Goal: Information Seeking & Learning: Learn about a topic

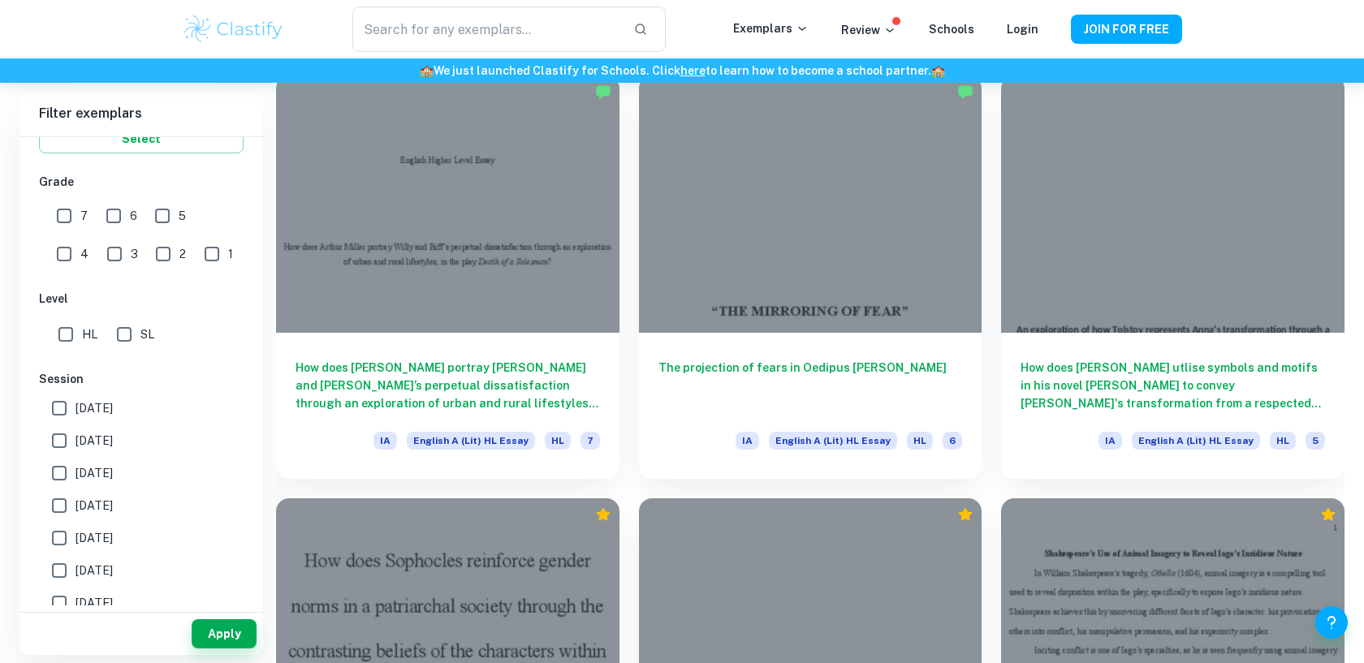
scroll to position [2200, 0]
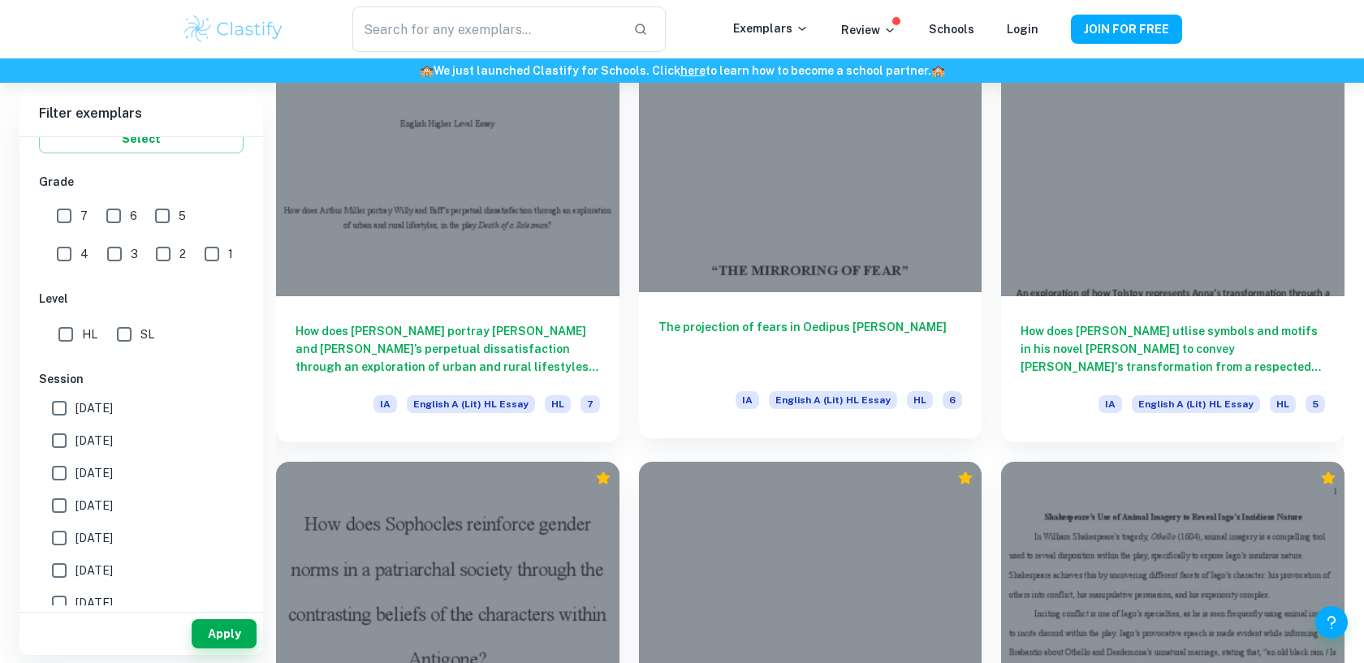
click at [788, 321] on h6 "The projection of fears in Oedipus [PERSON_NAME]" at bounding box center [810, 345] width 304 height 54
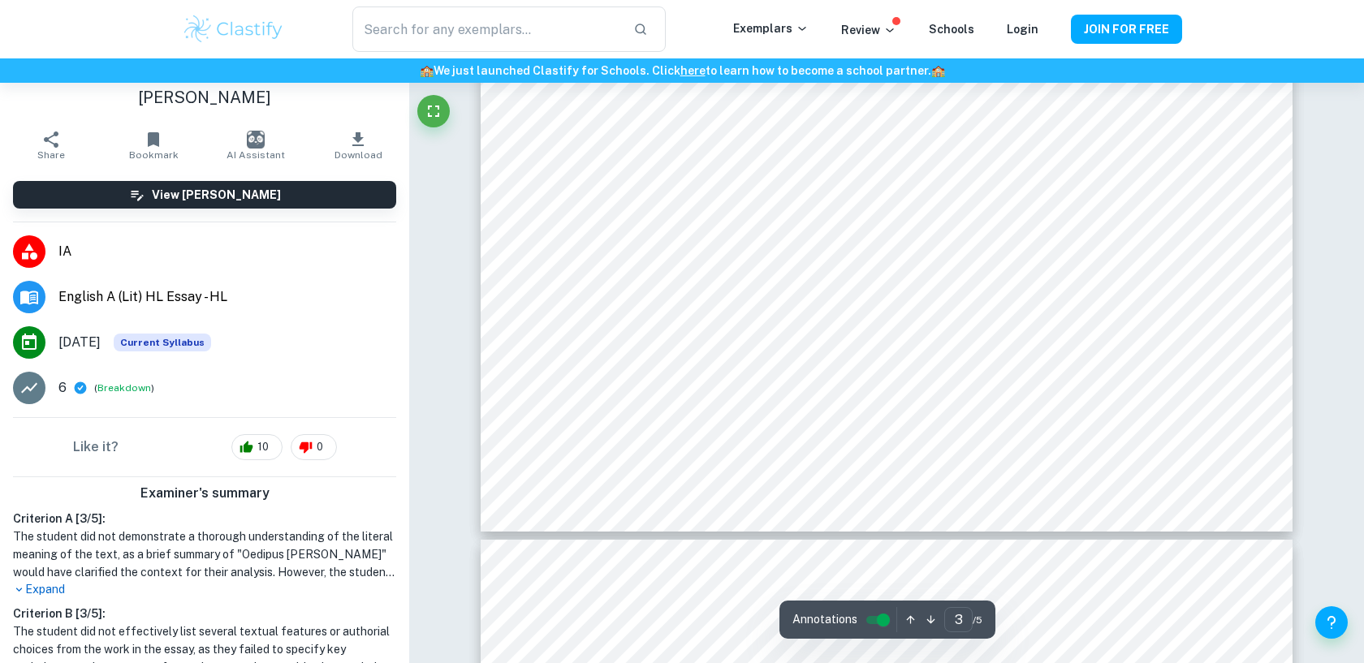
scroll to position [3035, 0]
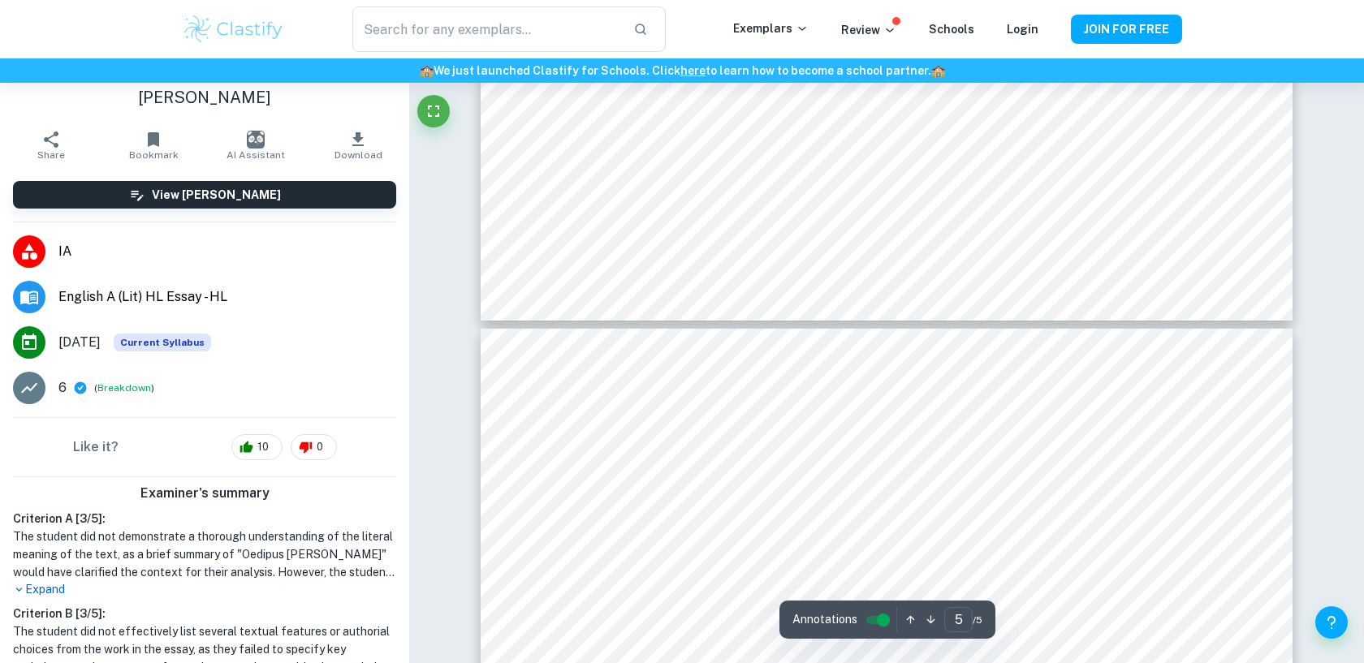
type input "4"
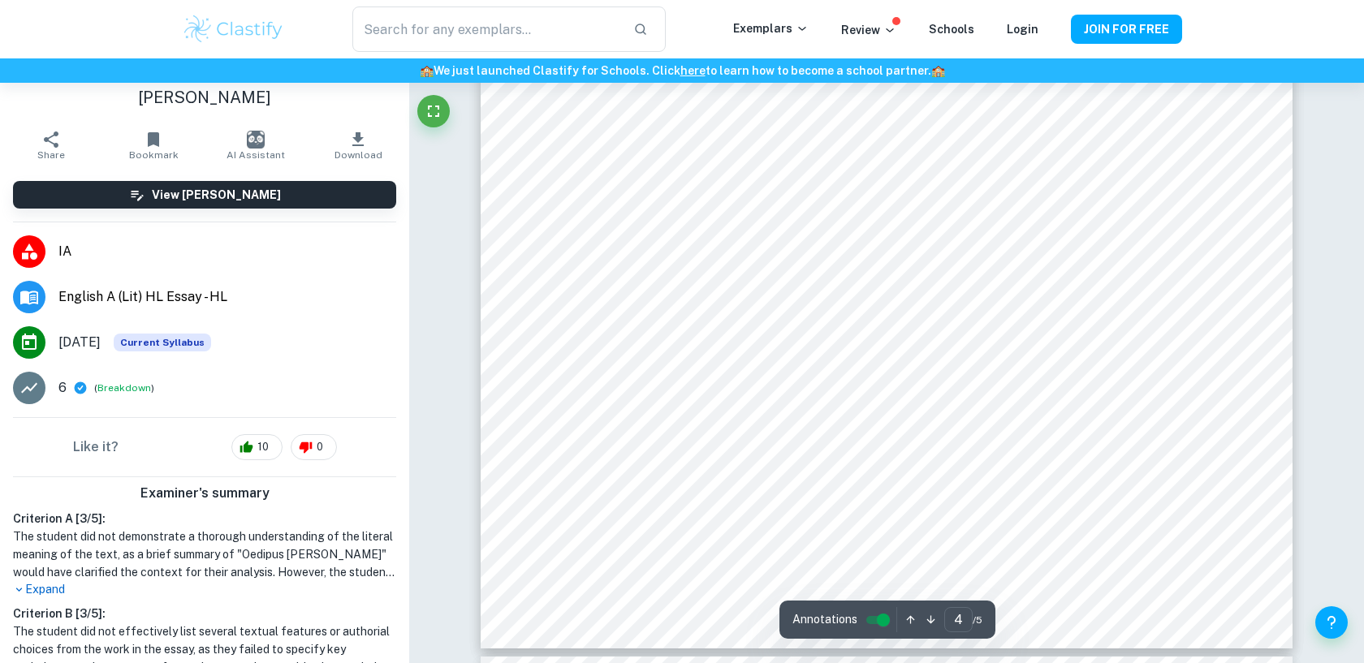
scroll to position [3743, 0]
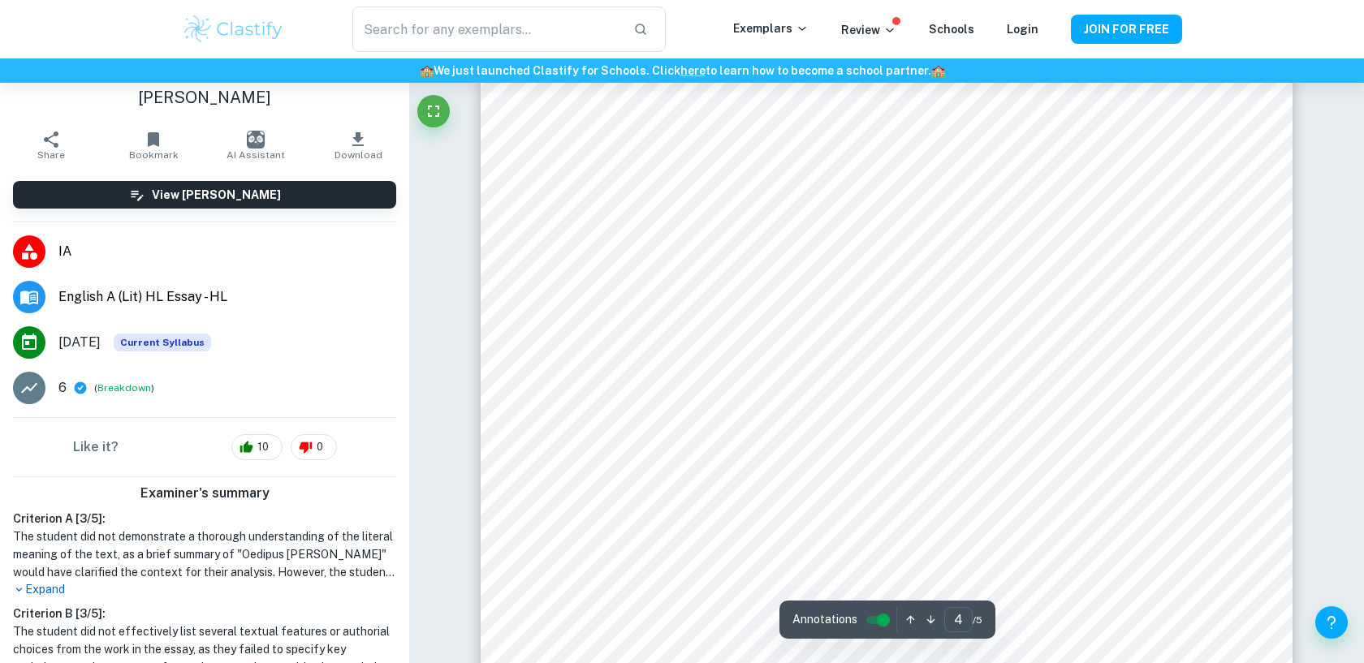
click at [961, 383] on div at bounding box center [885, 400] width 619 height 53
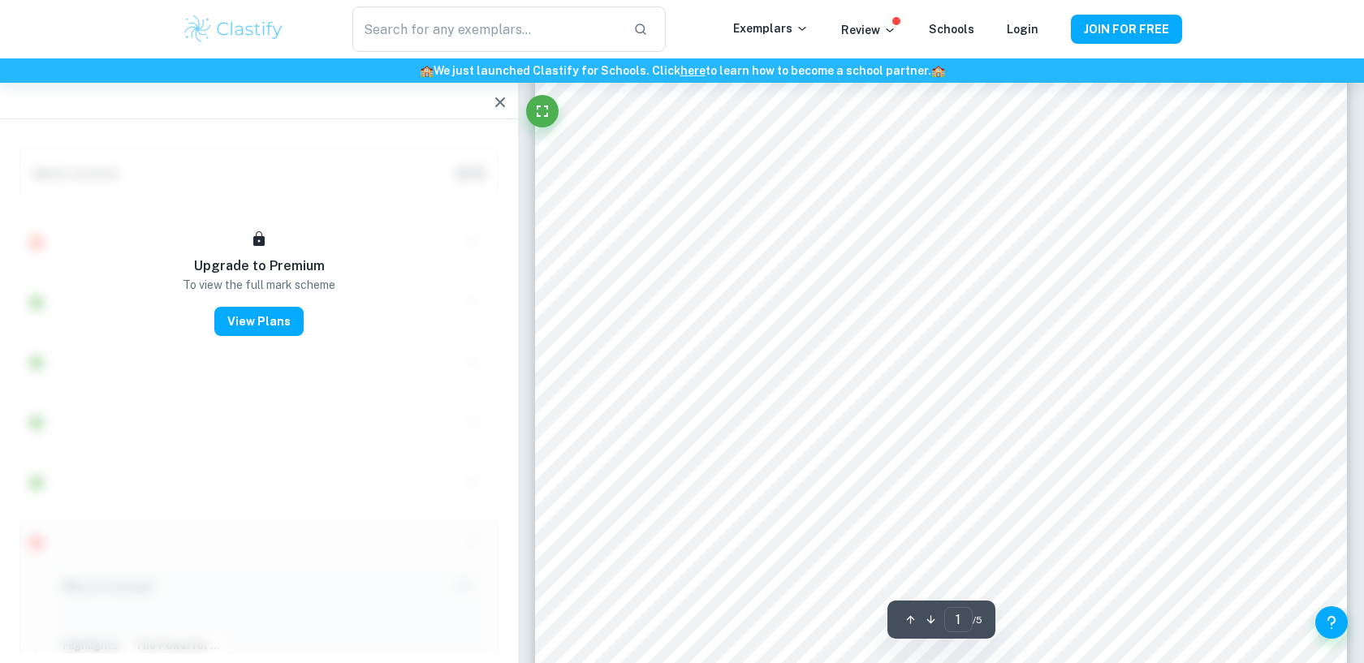
scroll to position [343, 0]
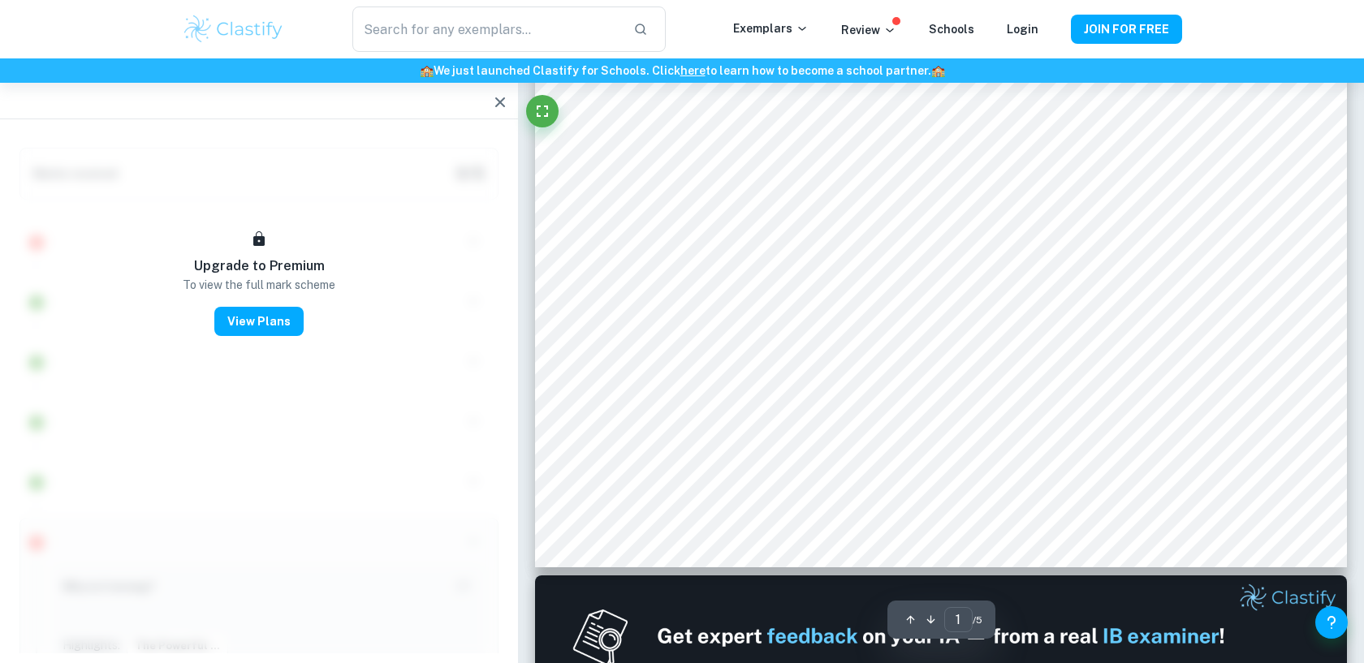
type input "2"
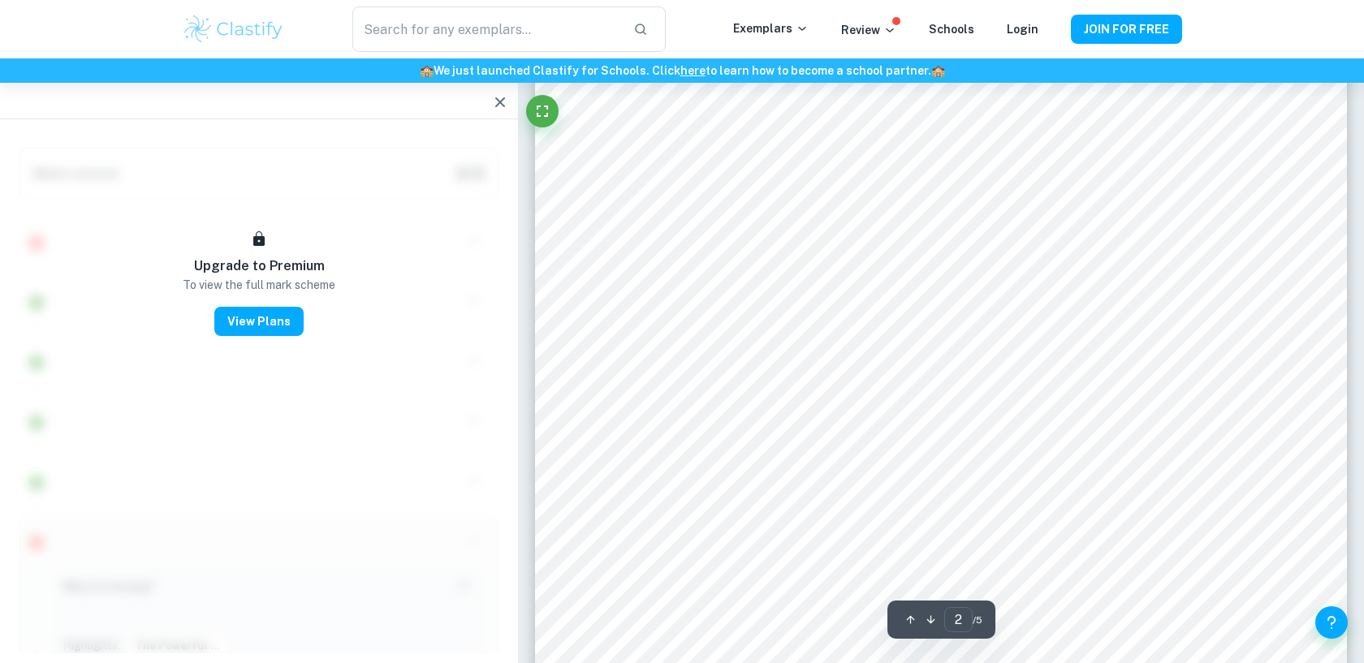
scroll to position [1219, 0]
